Goal: Navigation & Orientation: Find specific page/section

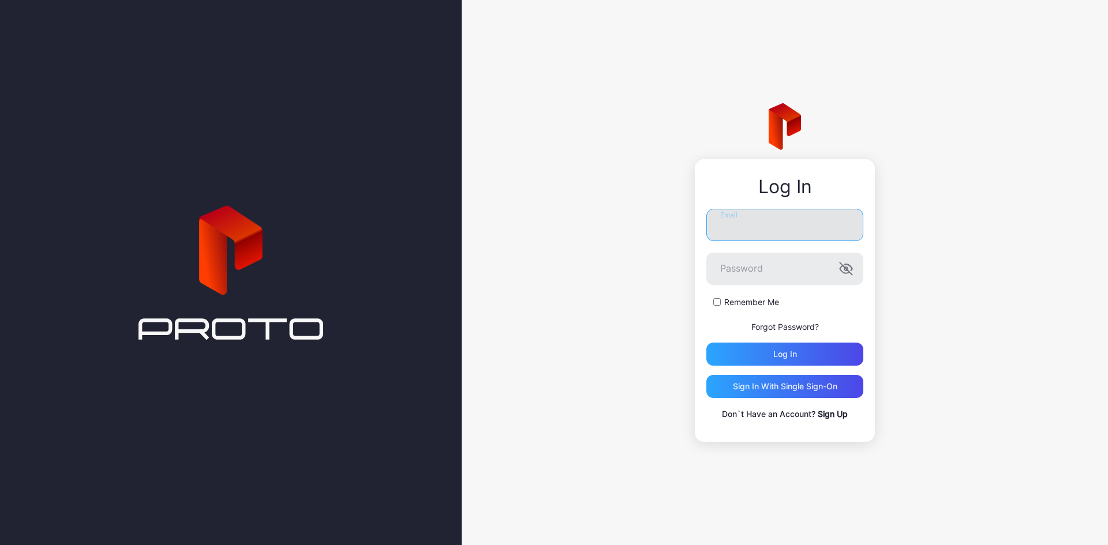
click at [749, 219] on input "Email" at bounding box center [784, 225] width 157 height 32
type input "**********"
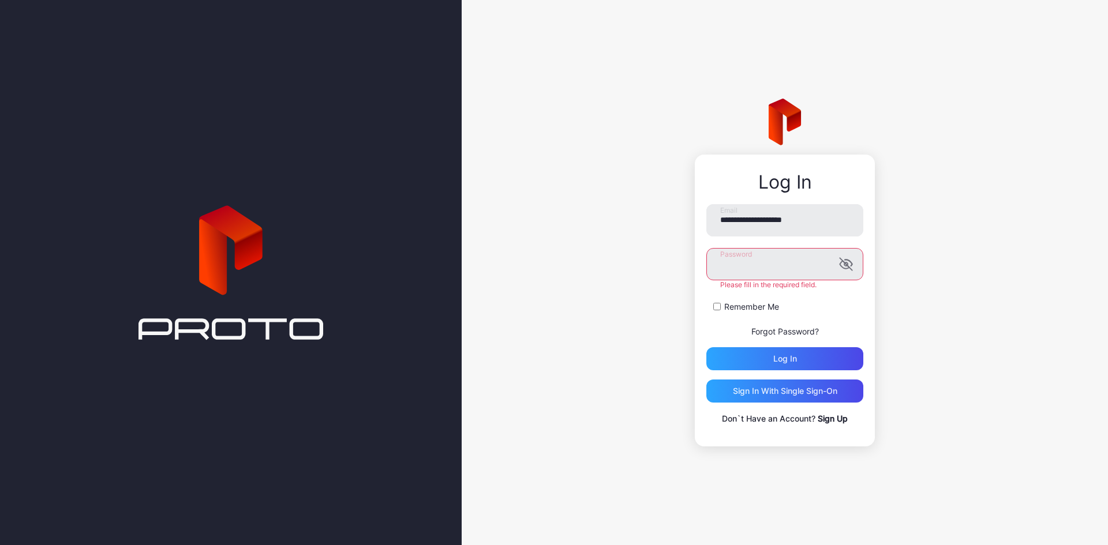
click at [706, 347] on button "Log in" at bounding box center [784, 358] width 157 height 23
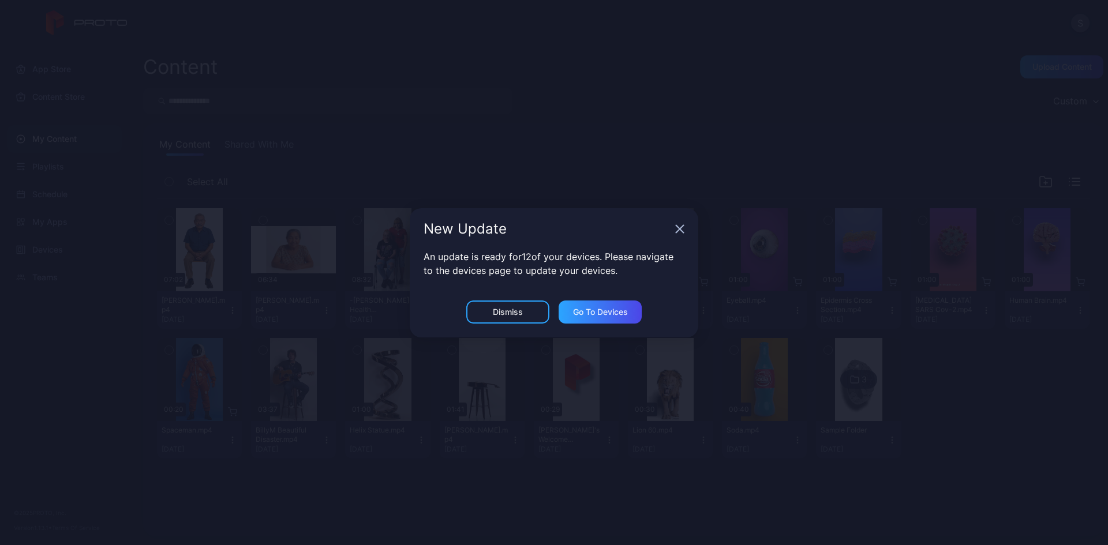
click at [682, 232] on icon "button" at bounding box center [679, 229] width 9 height 9
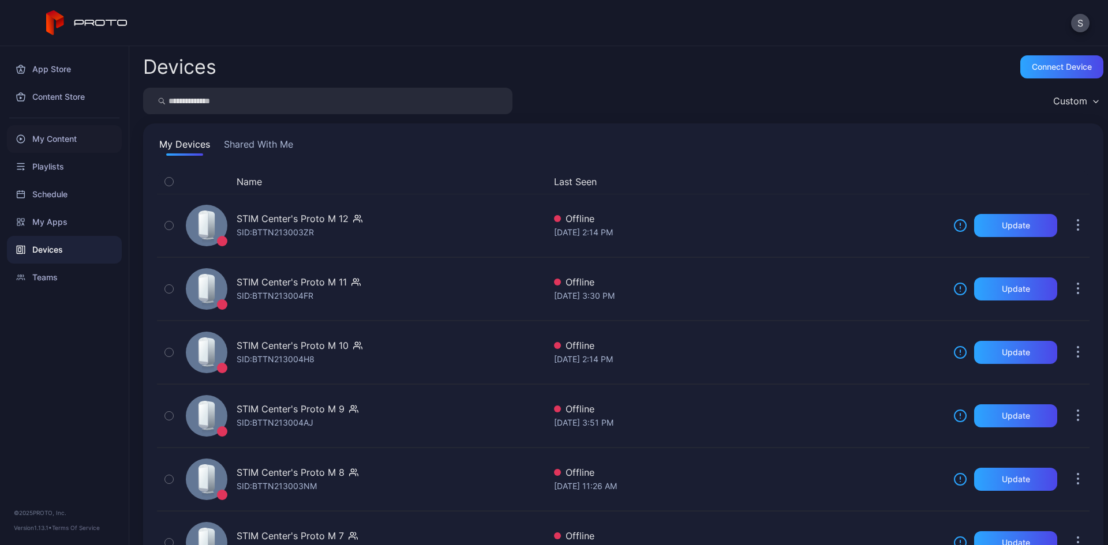
click at [65, 137] on div "My Content" at bounding box center [64, 139] width 115 height 28
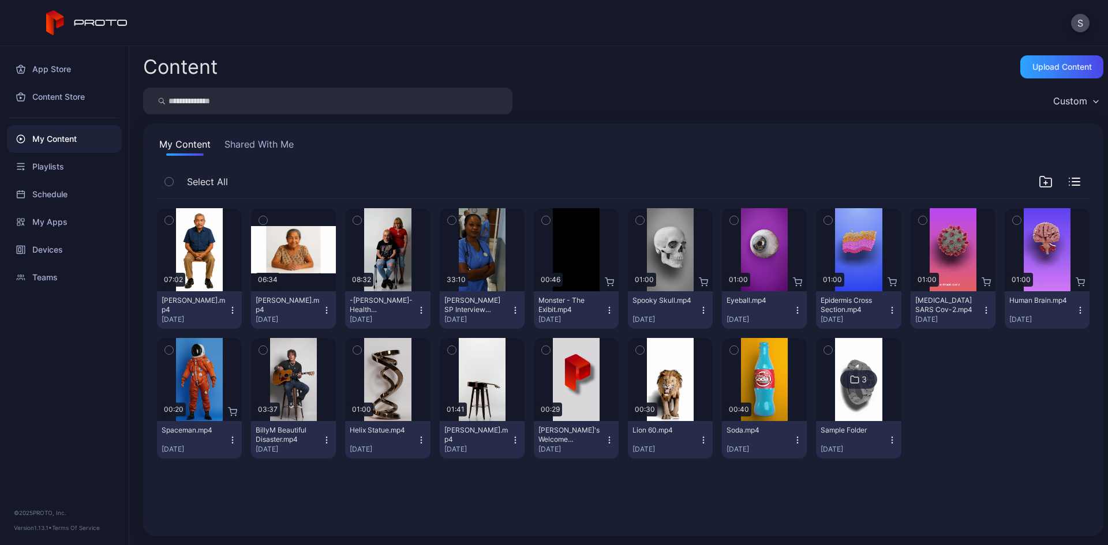
click at [250, 148] on button "Shared With Me" at bounding box center [259, 146] width 74 height 18
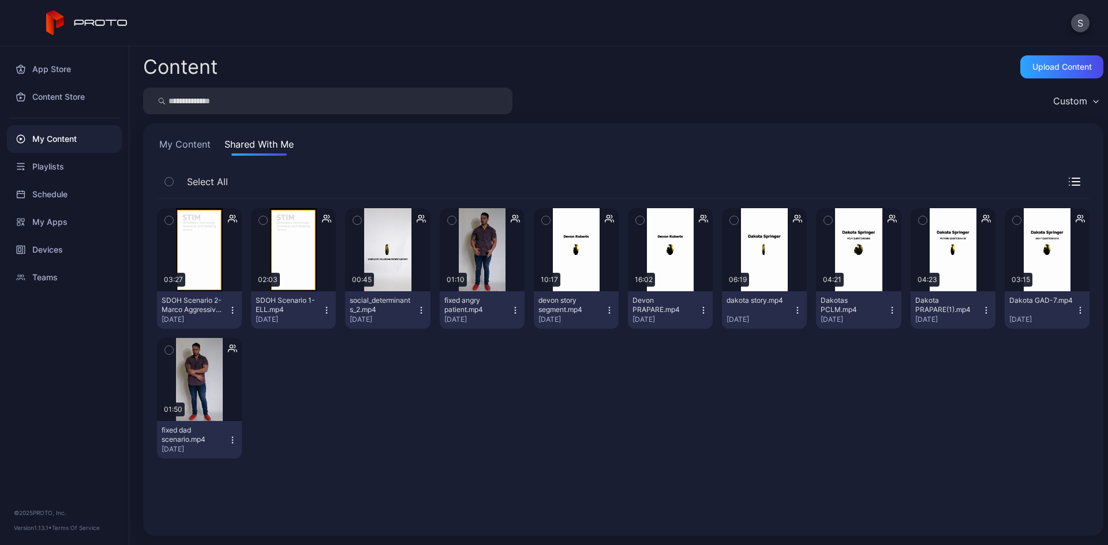
click at [192, 148] on button "My Content" at bounding box center [185, 146] width 56 height 18
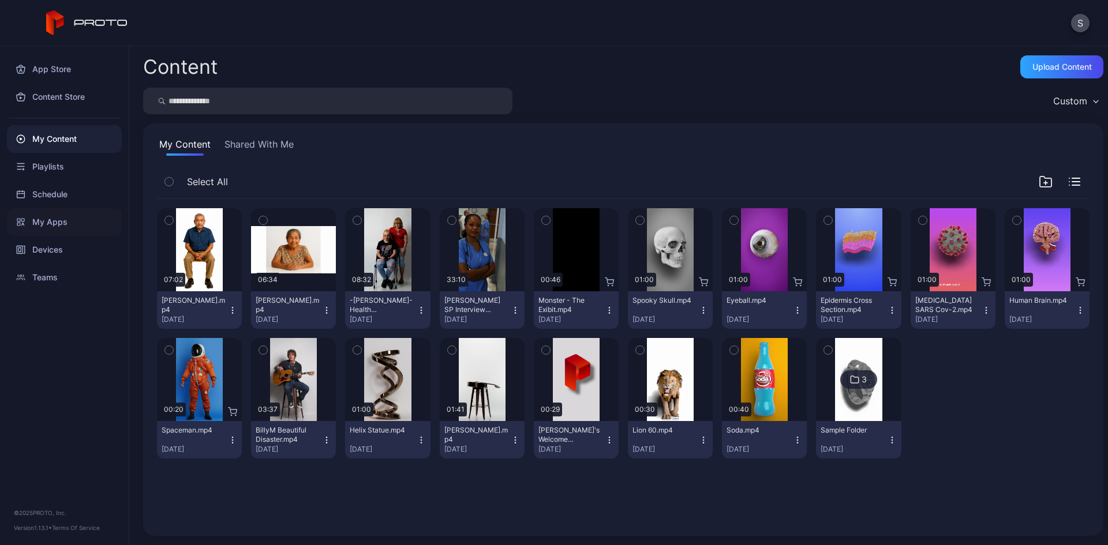
click at [53, 227] on div "My Apps" at bounding box center [64, 222] width 115 height 28
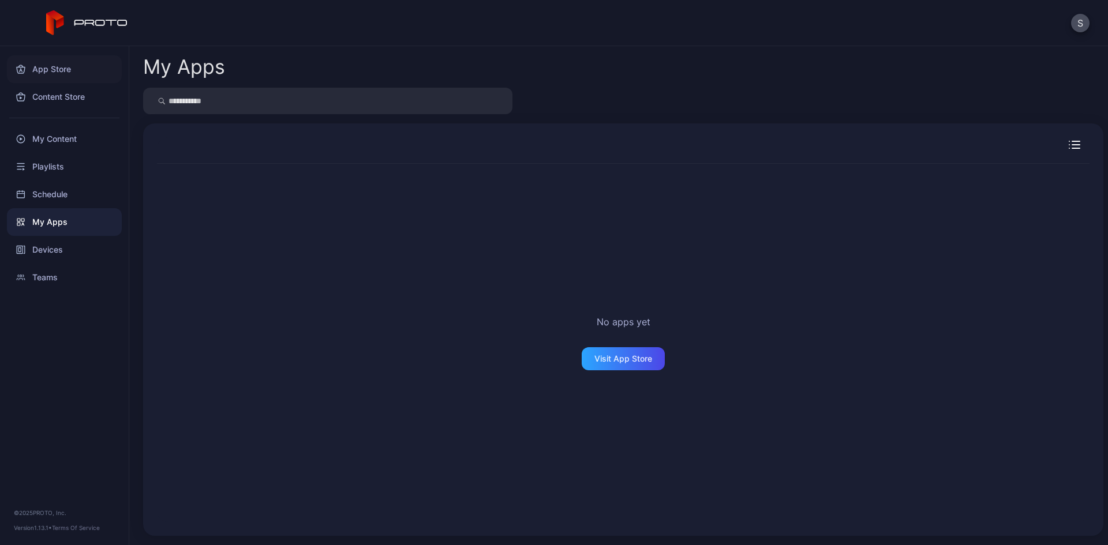
click at [68, 61] on div "App Store" at bounding box center [64, 69] width 115 height 28
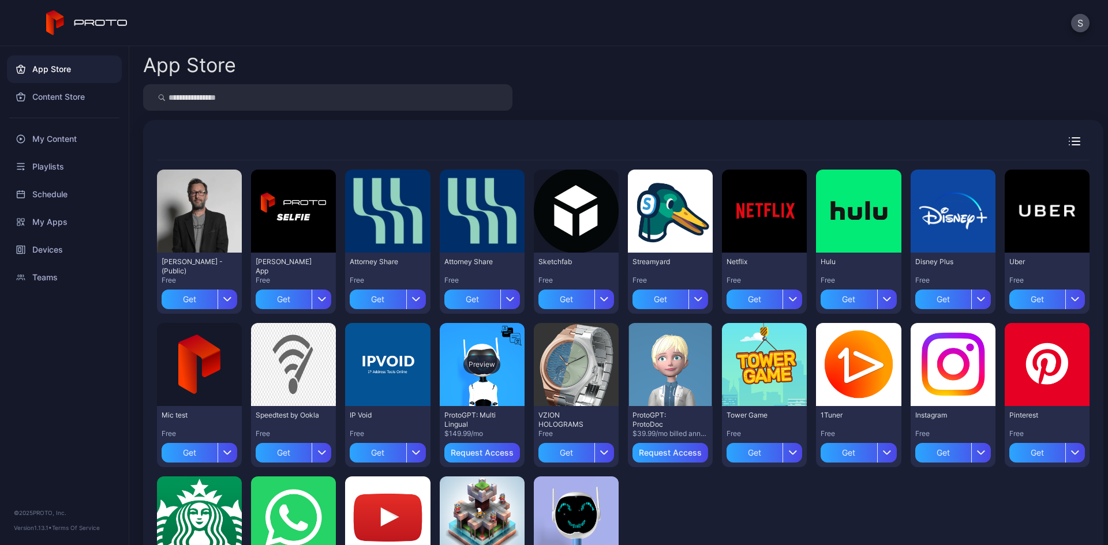
scroll to position [108, 0]
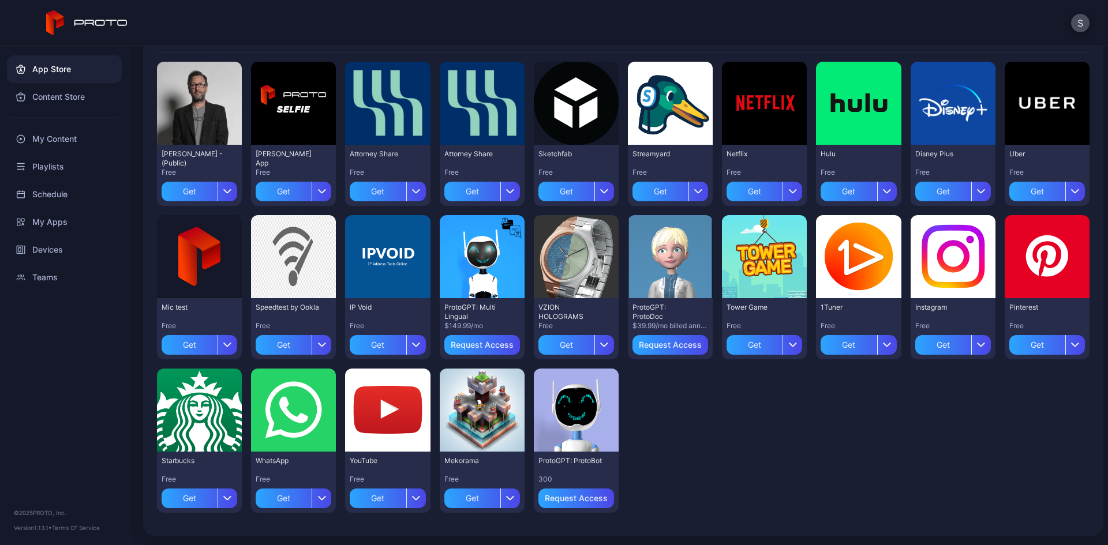
click at [93, 25] on icon at bounding box center [87, 22] width 82 height 25
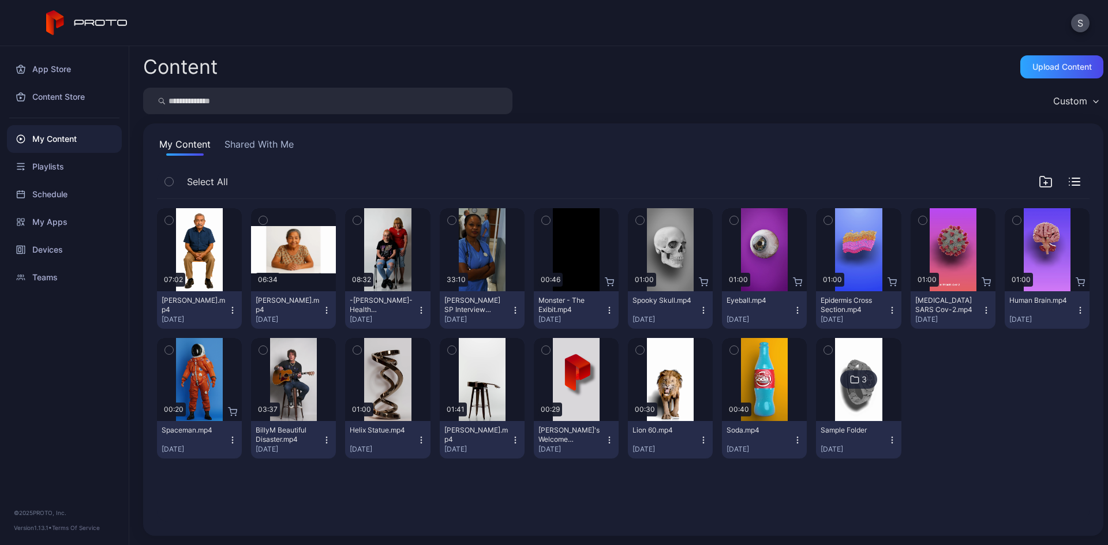
click at [850, 377] on icon at bounding box center [854, 380] width 9 height 14
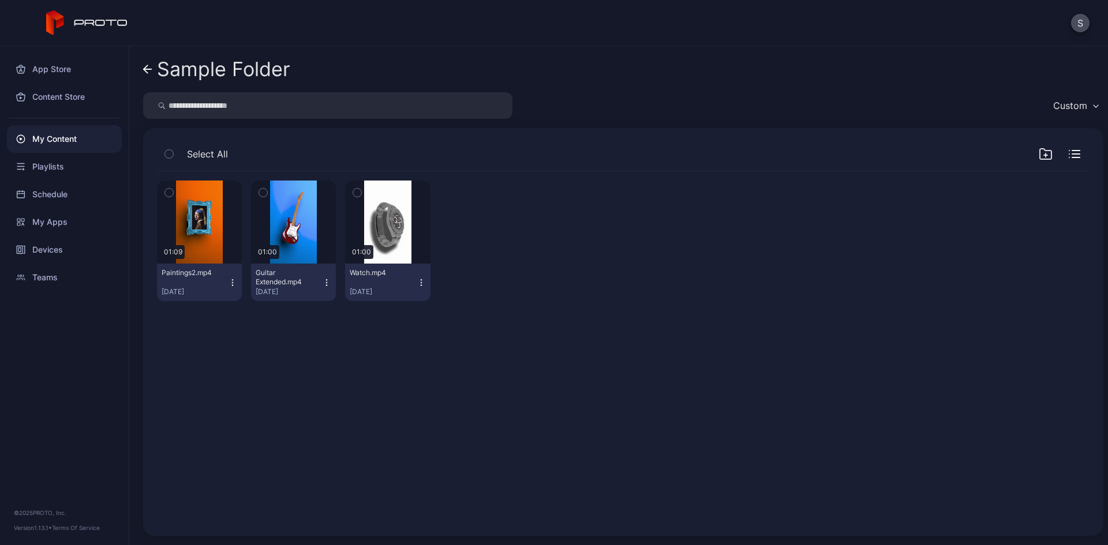
click at [146, 69] on icon at bounding box center [147, 70] width 9 height 10
